Goal: Communication & Community: Participate in discussion

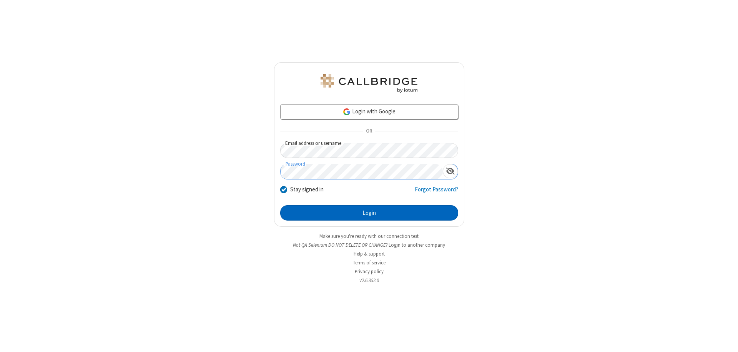
click at [369, 213] on button "Login" at bounding box center [369, 212] width 178 height 15
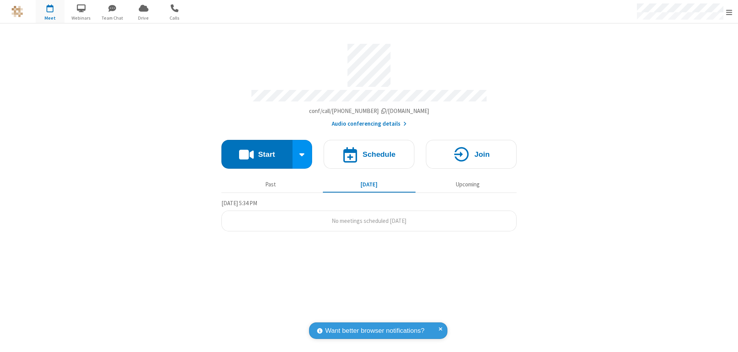
click at [257, 151] on button "Start" at bounding box center [256, 154] width 71 height 29
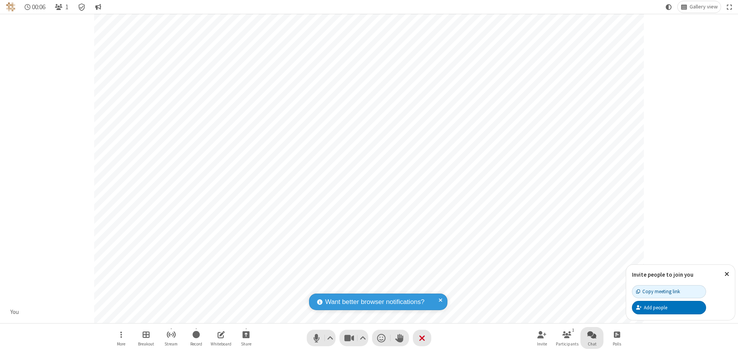
click at [592, 334] on span "Open chat" at bounding box center [591, 335] width 9 height 10
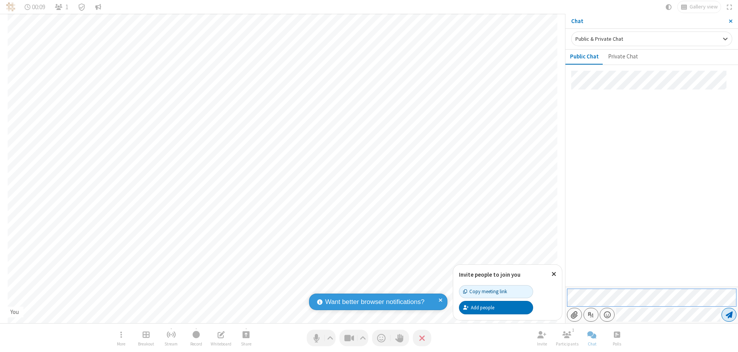
click at [729, 315] on span "Send message" at bounding box center [729, 315] width 7 height 8
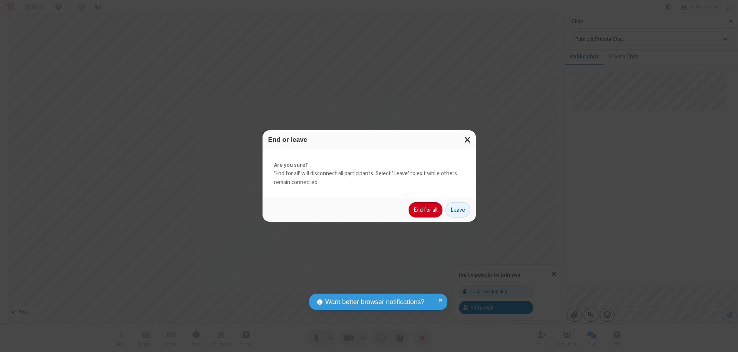
click at [426, 210] on button "End for all" at bounding box center [426, 209] width 34 height 15
